Goal: Navigation & Orientation: Find specific page/section

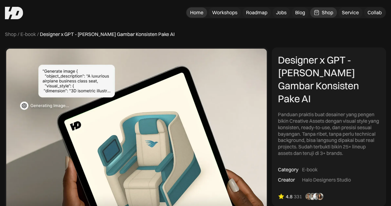
click at [199, 11] on div "Home" at bounding box center [196, 12] width 13 height 6
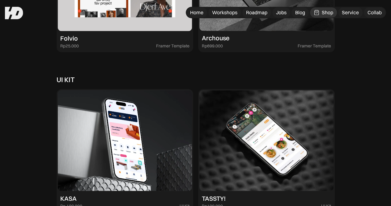
scroll to position [1572, 0]
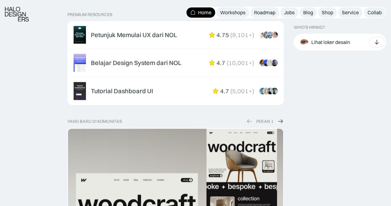
scroll to position [997, 0]
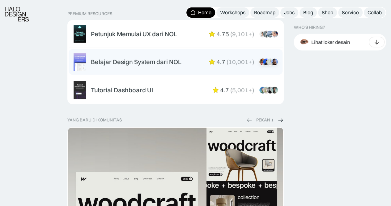
click at [167, 62] on div "Belajar Design System dari NOL" at bounding box center [136, 61] width 91 height 7
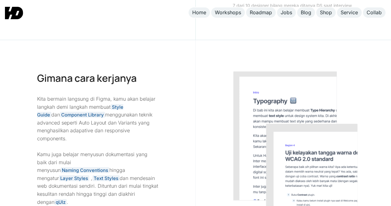
scroll to position [666, 0]
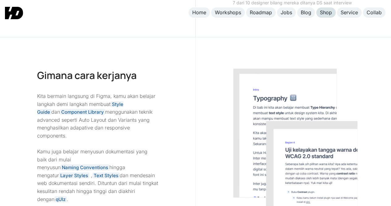
click at [322, 12] on div "Shop" at bounding box center [326, 12] width 12 height 6
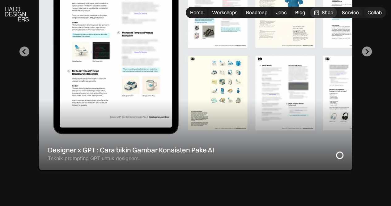
scroll to position [257, 0]
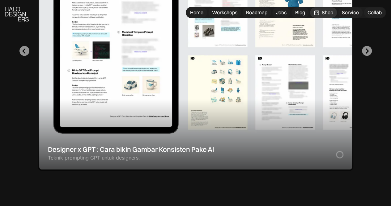
click at [216, 89] on div "1 of 2" at bounding box center [195, 50] width 315 height 239
